Goal: Use online tool/utility: Use online tool/utility

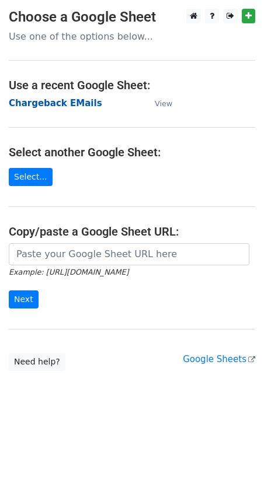
click at [38, 105] on strong "Chargeback EMails" at bounding box center [55, 103] width 93 height 10
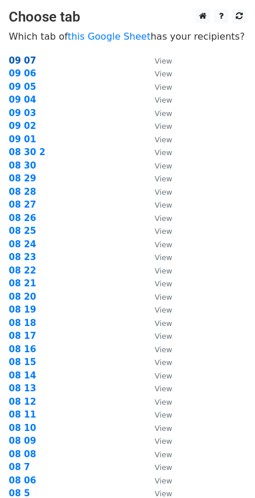
click at [26, 61] on strong "09 07" at bounding box center [22, 60] width 27 height 10
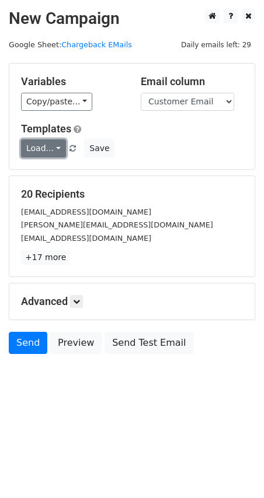
click at [50, 146] on link "Load..." at bounding box center [43, 148] width 45 height 18
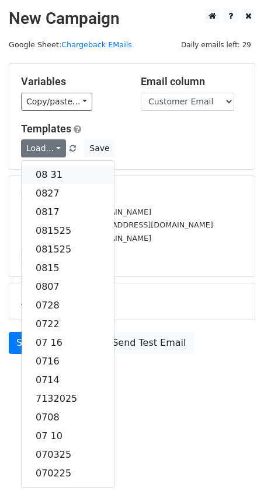
click at [40, 171] on link "08 31" at bounding box center [68, 175] width 92 height 19
